Goal: Information Seeking & Learning: Learn about a topic

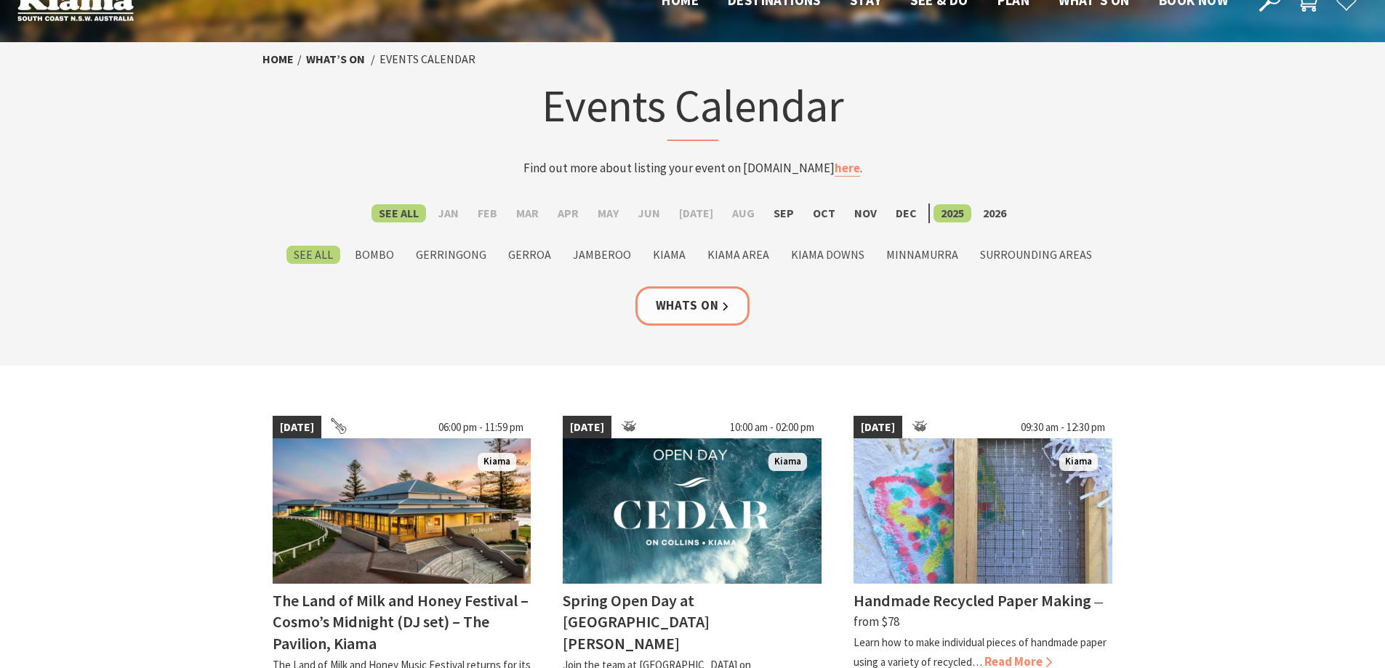
scroll to position [73, 0]
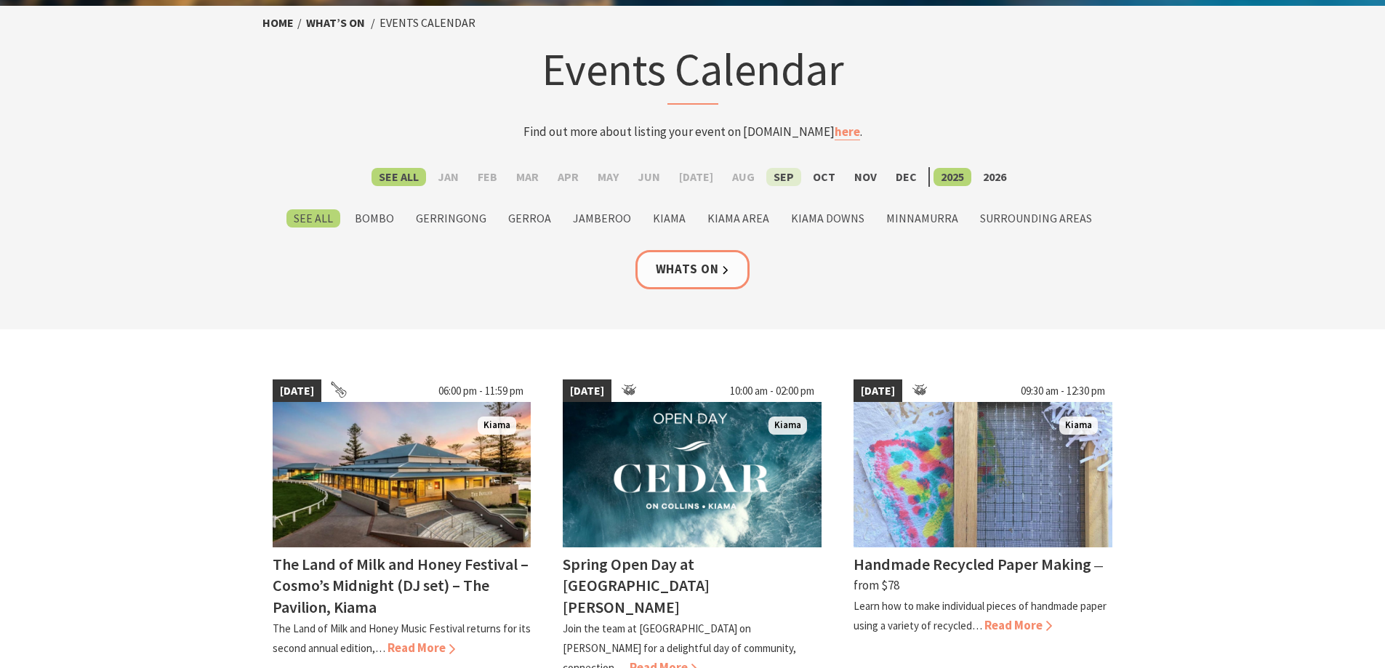
click at [773, 179] on label "Sep" at bounding box center [783, 177] width 35 height 18
click at [0, 0] on input "Sep" at bounding box center [0, 0] width 0 height 0
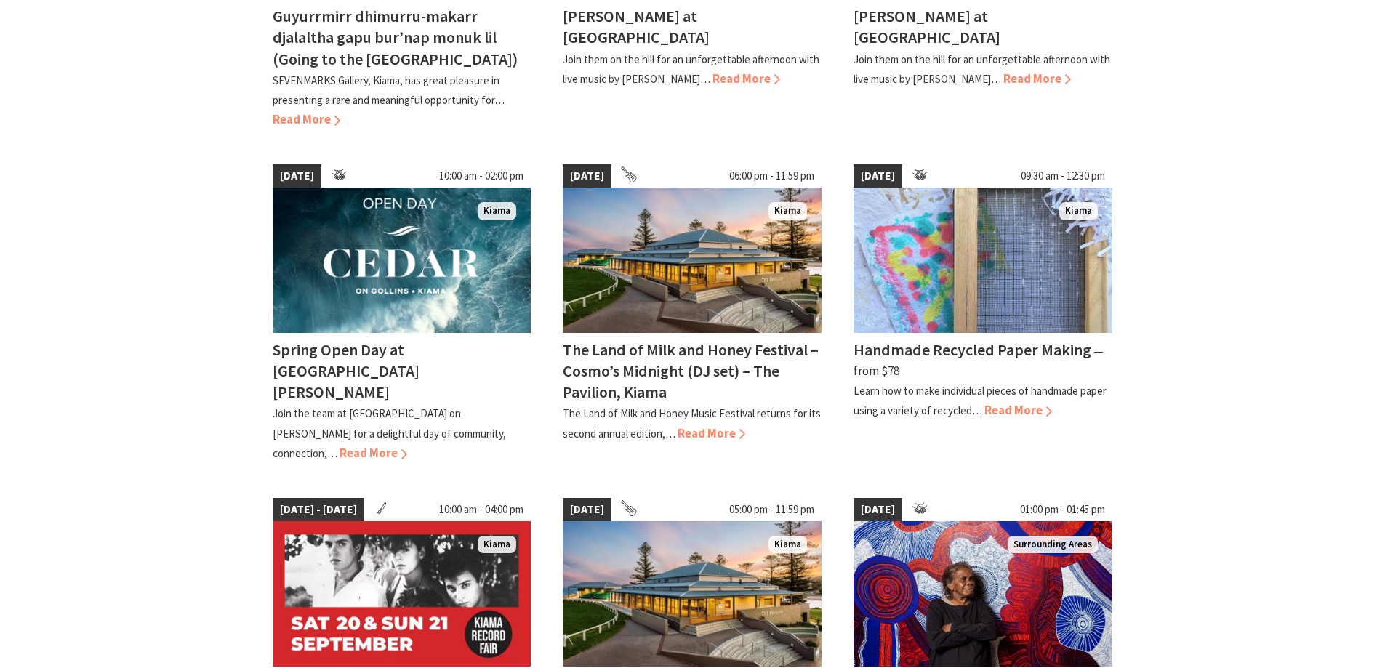
scroll to position [654, 0]
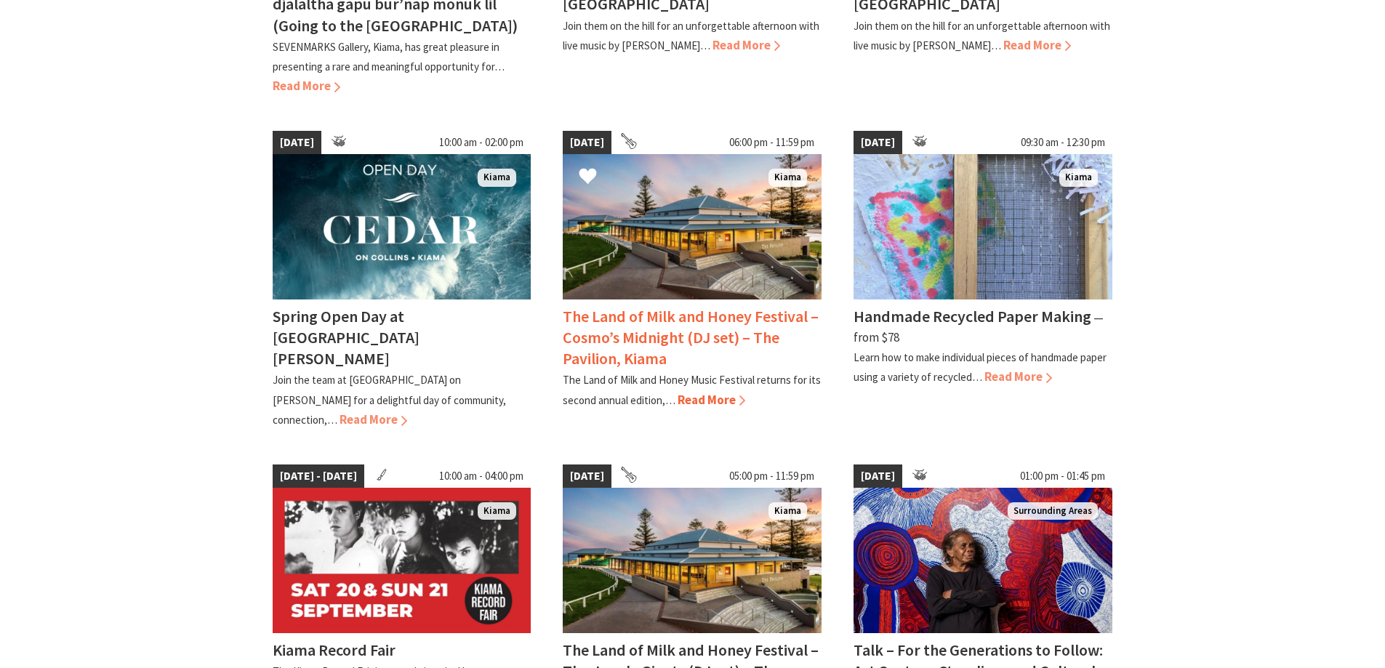
click at [721, 401] on span "Read More" at bounding box center [712, 400] width 68 height 16
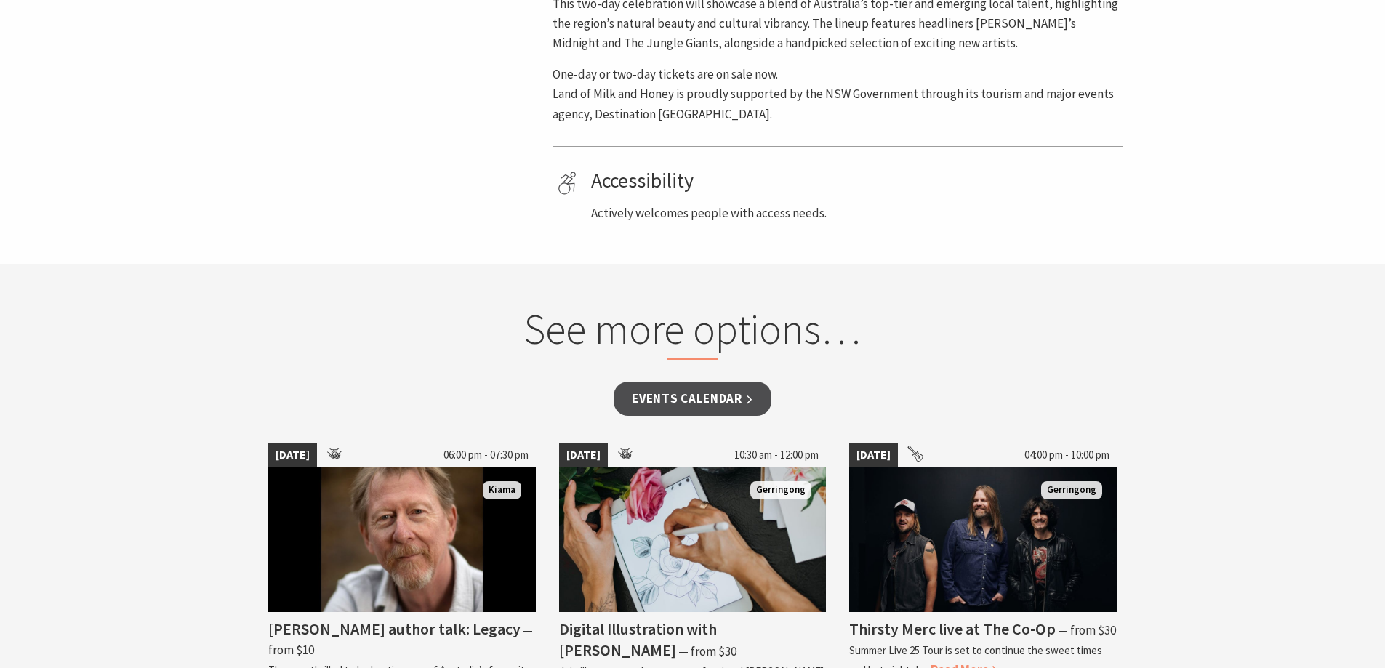
scroll to position [727, 0]
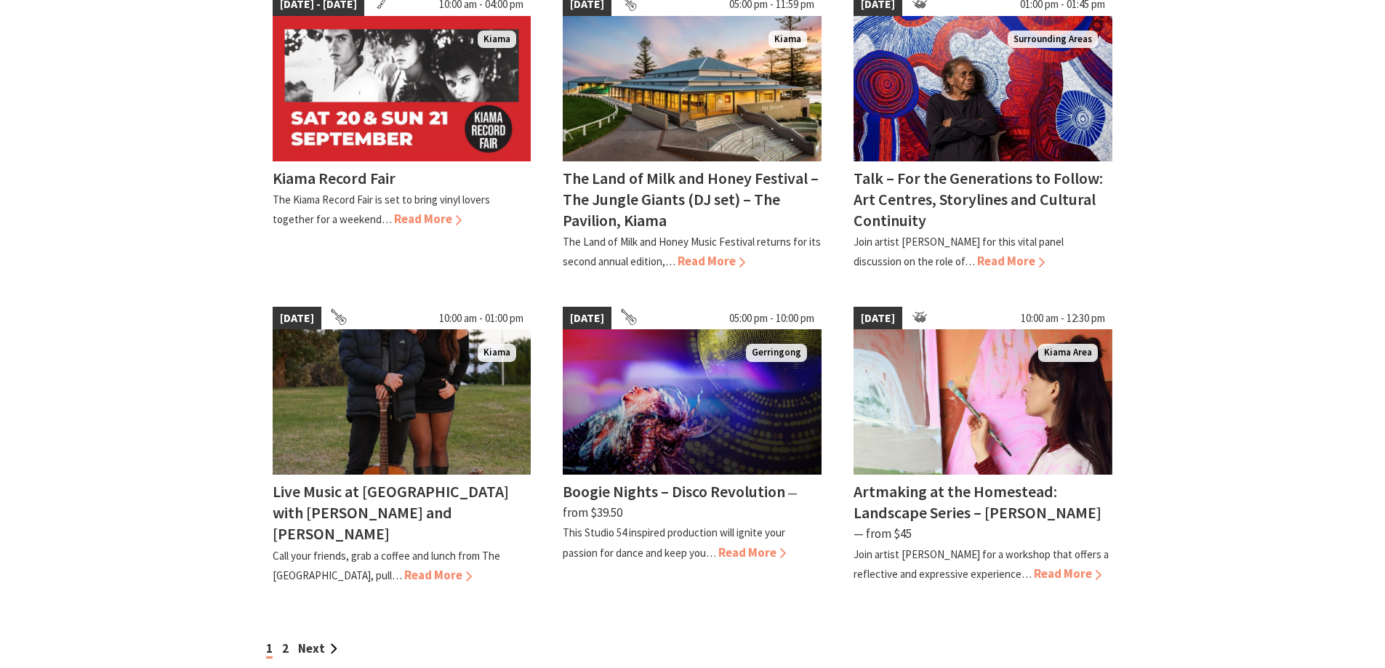
scroll to position [1163, 0]
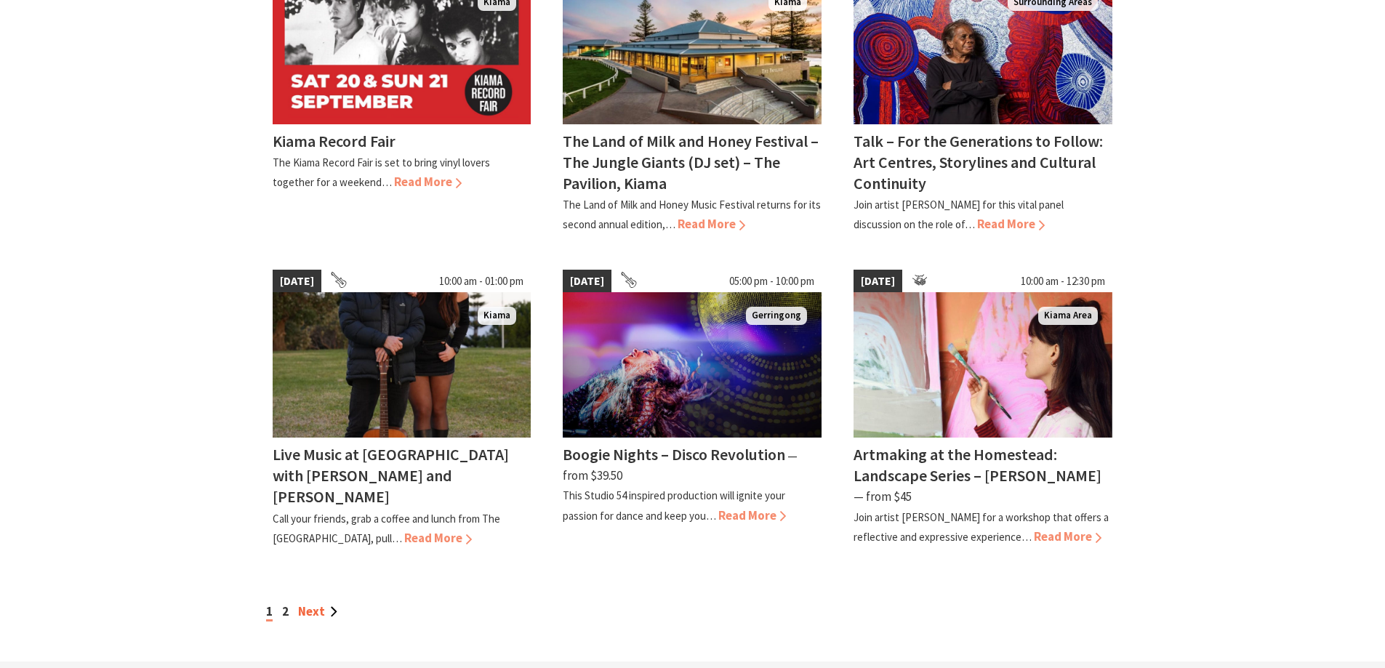
click at [331, 604] on link "Next" at bounding box center [317, 612] width 39 height 16
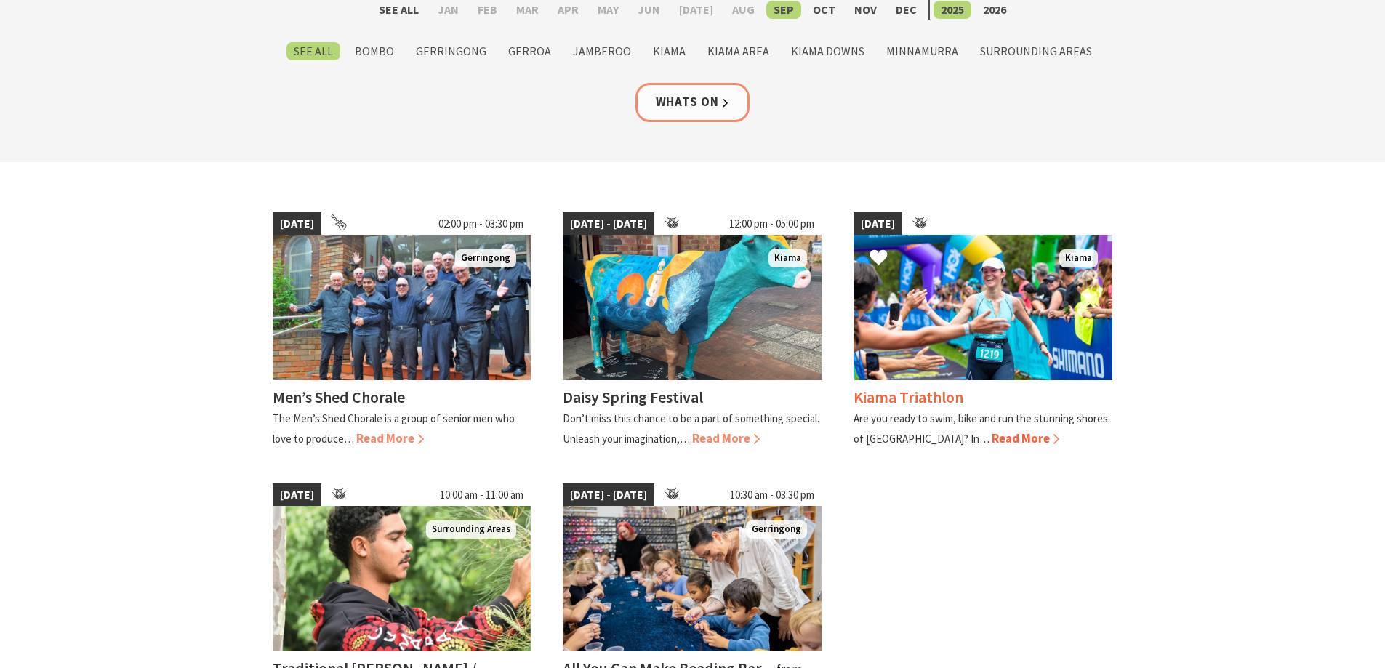
scroll to position [218, 0]
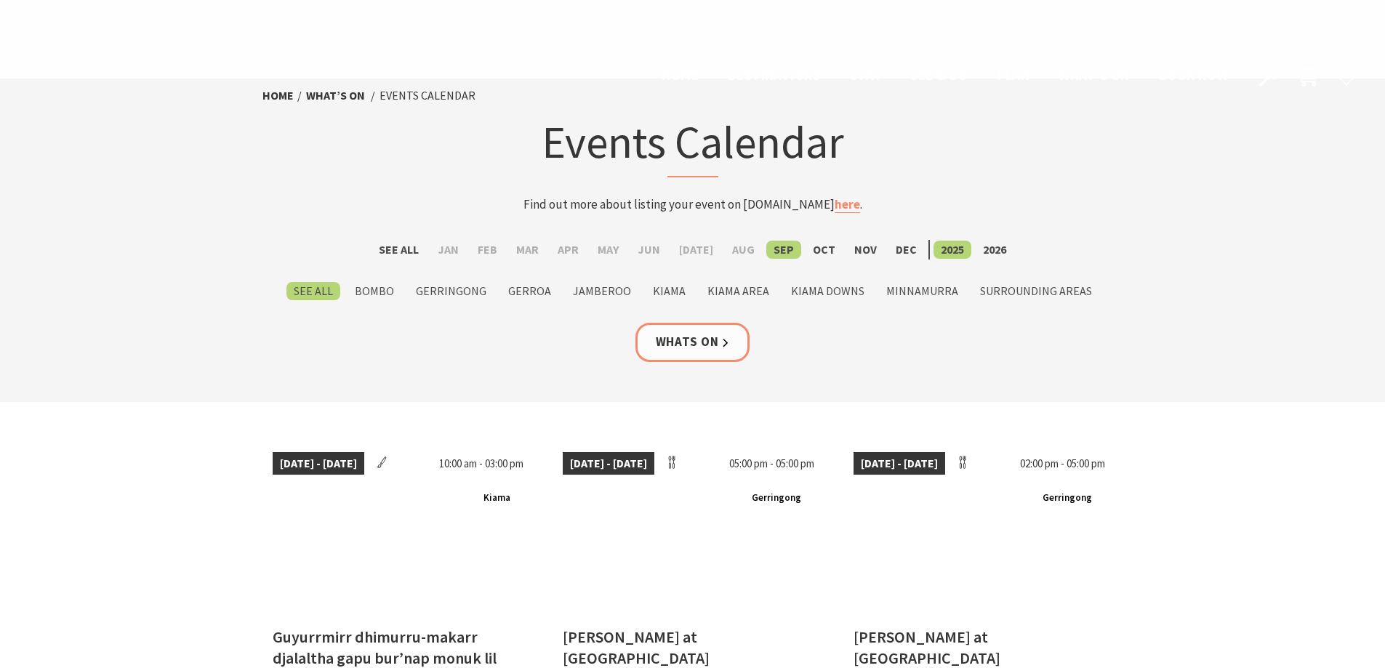
scroll to position [1163, 0]
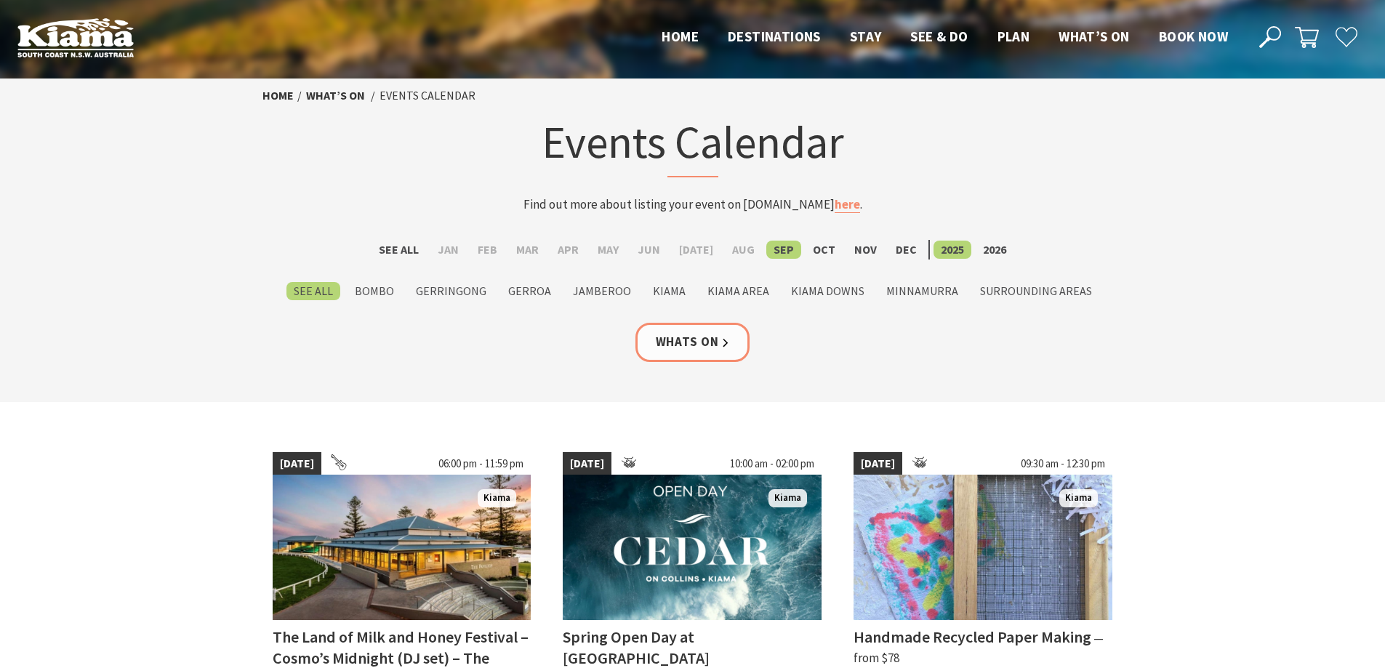
scroll to position [73, 0]
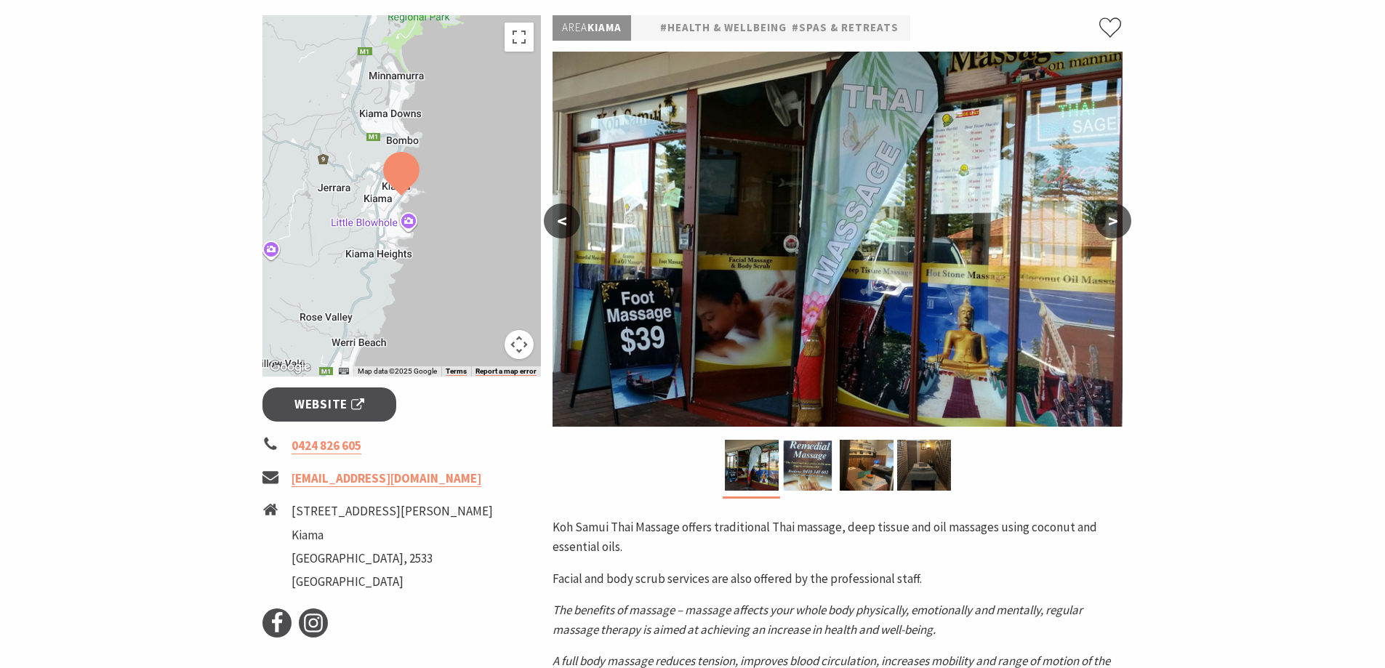
scroll to position [145, 0]
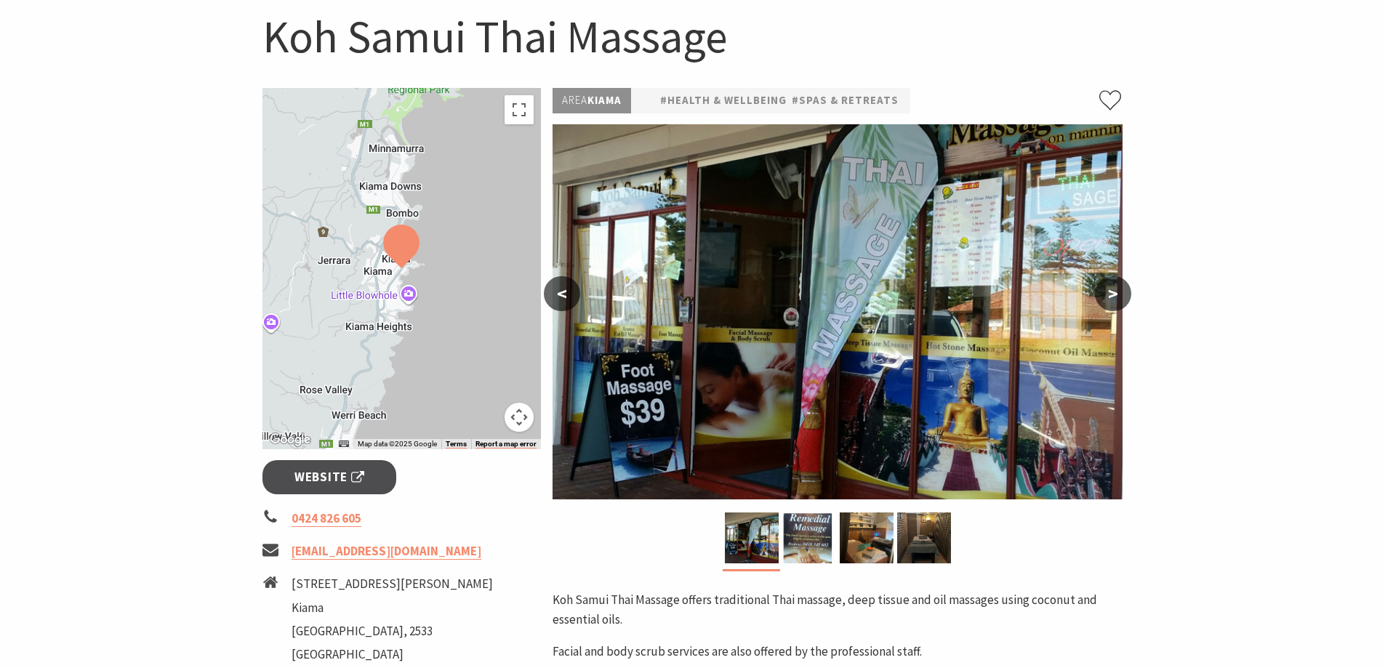
click at [1109, 288] on button ">" at bounding box center [1113, 293] width 36 height 35
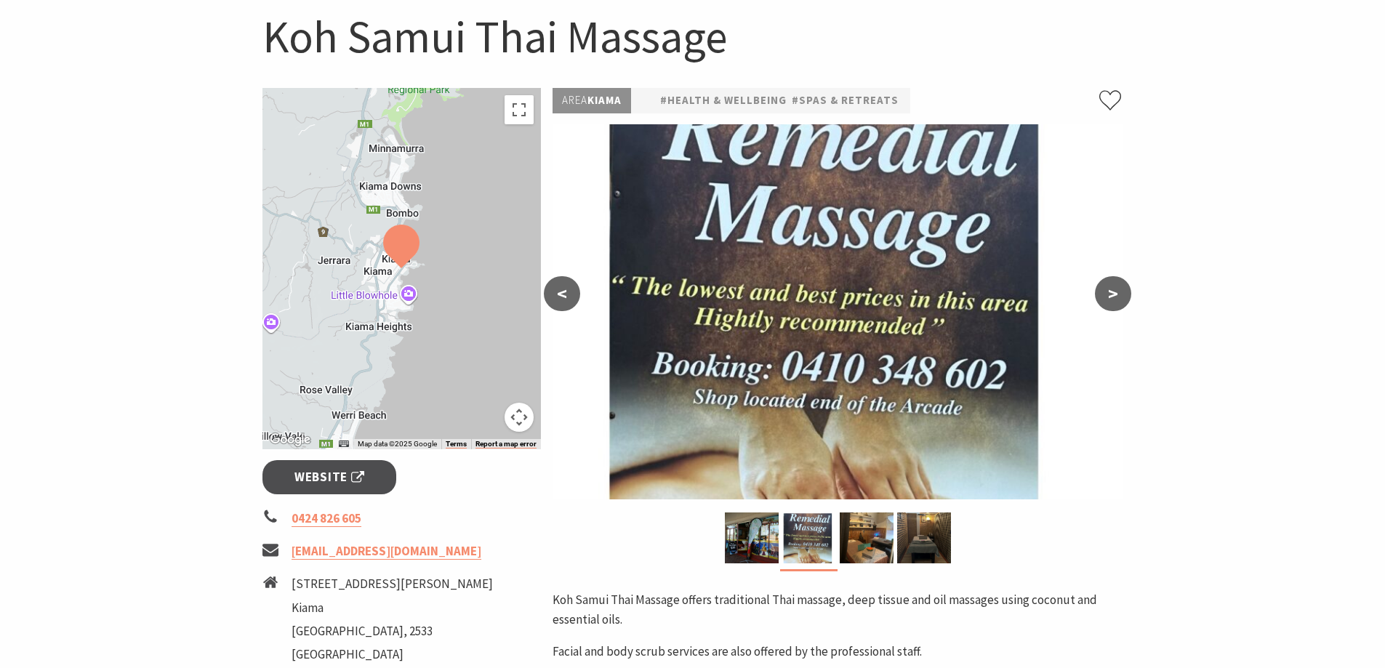
click at [1109, 288] on button ">" at bounding box center [1113, 293] width 36 height 35
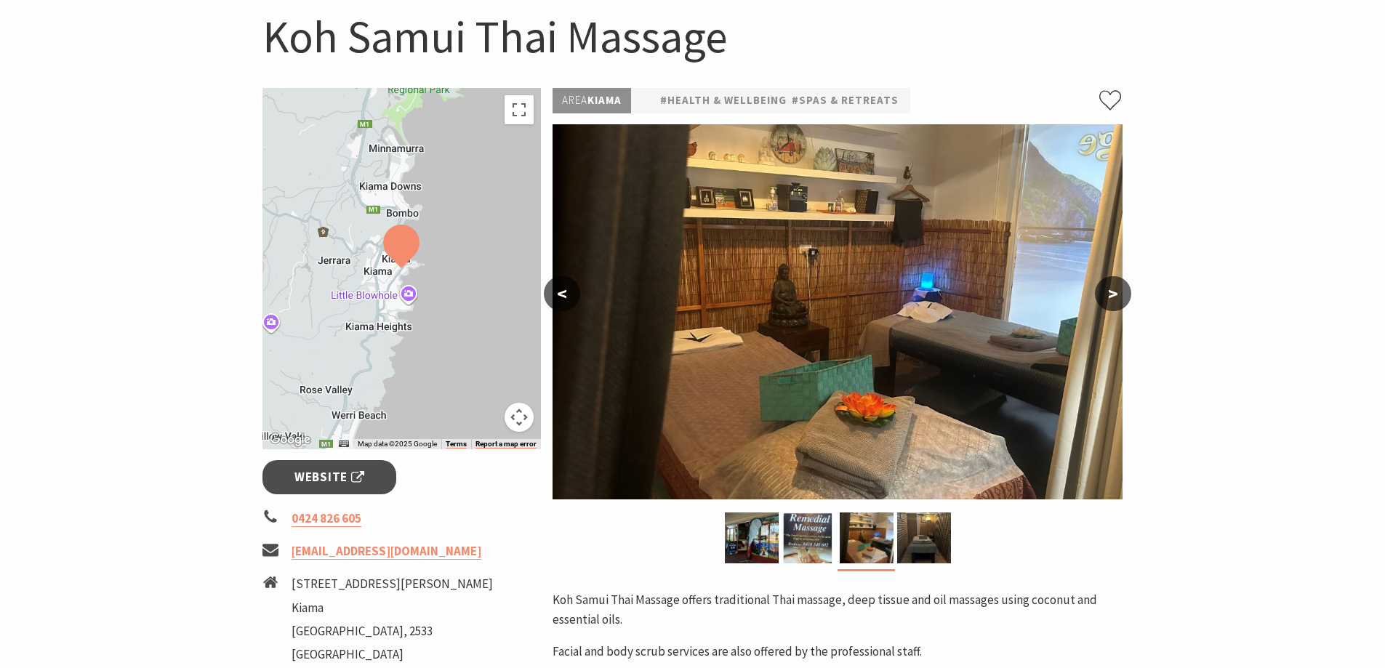
click at [1117, 288] on button ">" at bounding box center [1113, 293] width 36 height 35
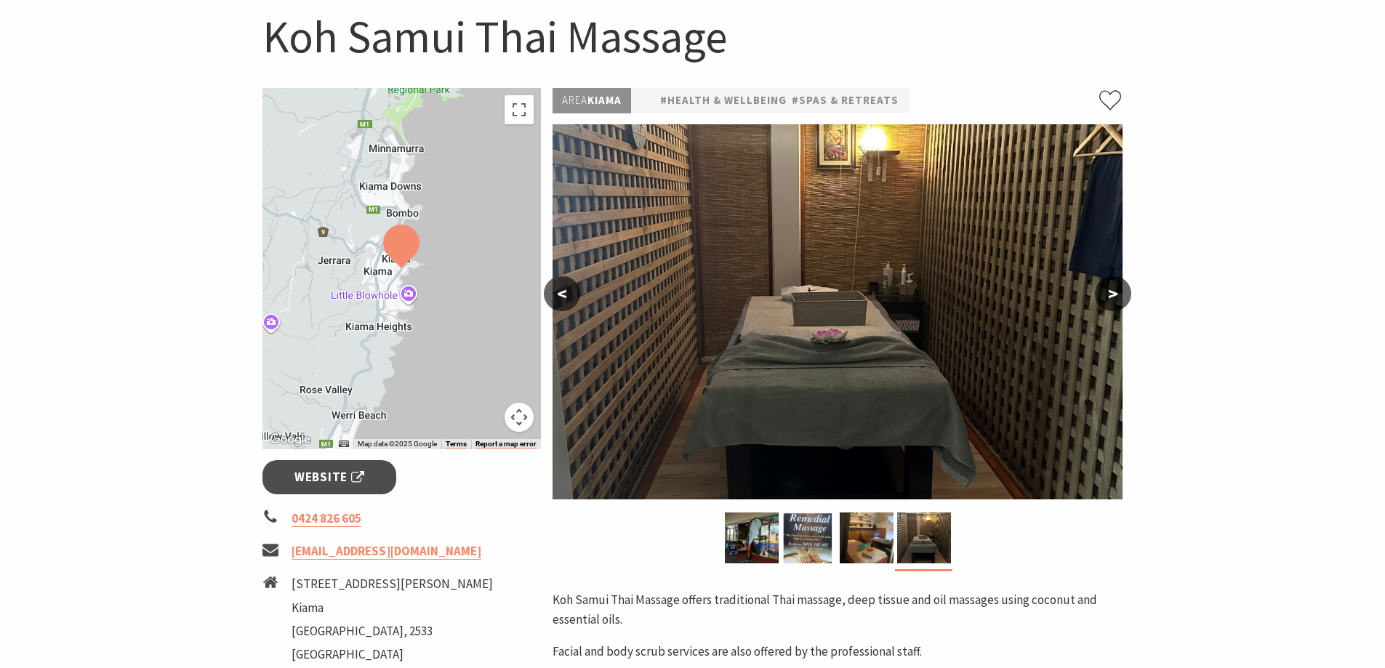
click at [1117, 288] on button ">" at bounding box center [1113, 293] width 36 height 35
